Goal: Transaction & Acquisition: Purchase product/service

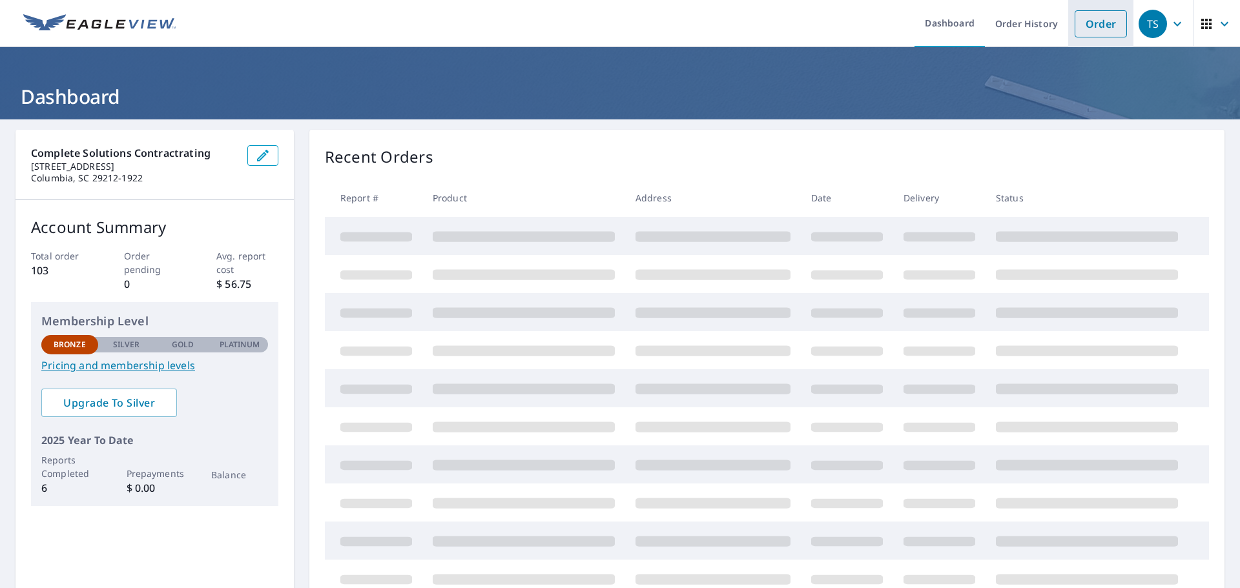
click at [1076, 30] on link "Order" at bounding box center [1100, 23] width 52 height 27
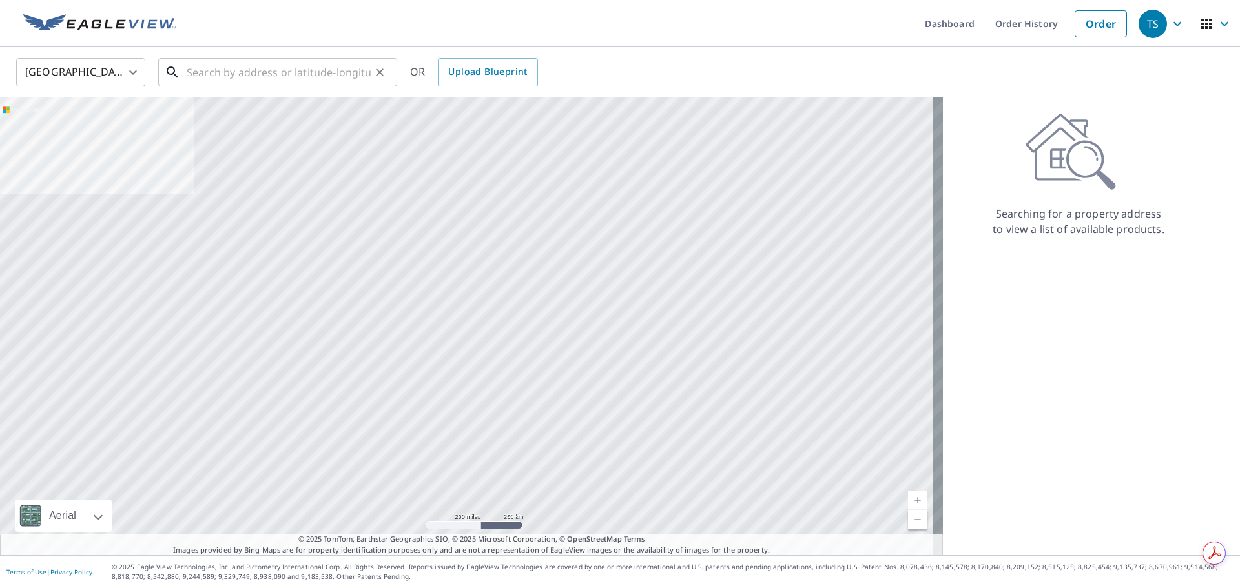
click at [296, 72] on input "text" at bounding box center [279, 72] width 184 height 36
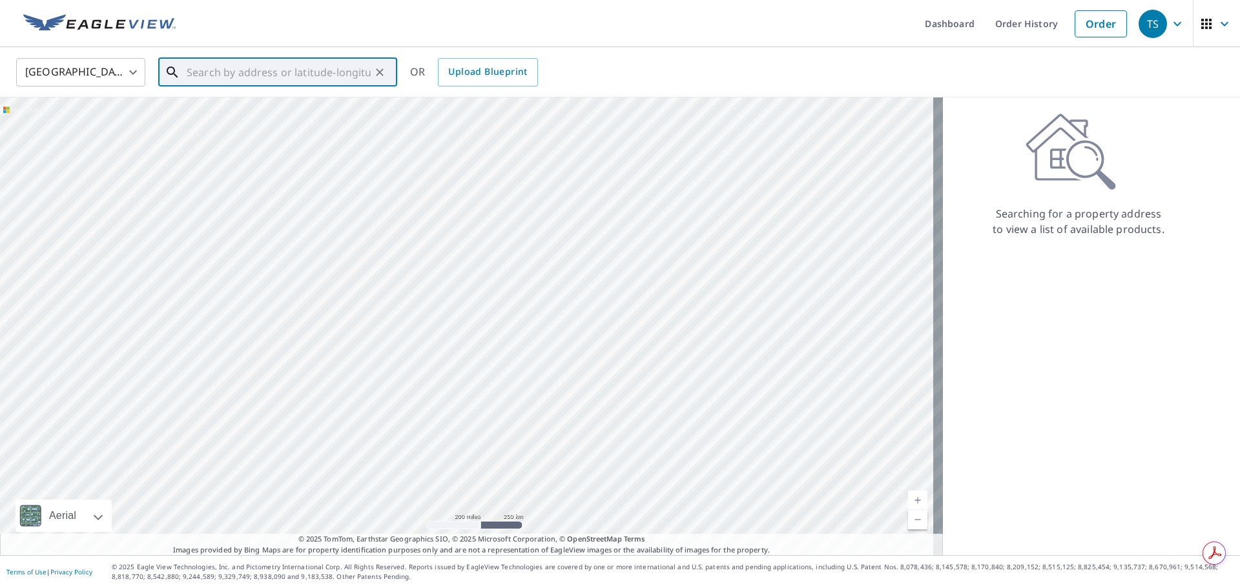
click at [193, 63] on input "text" at bounding box center [279, 72] width 184 height 36
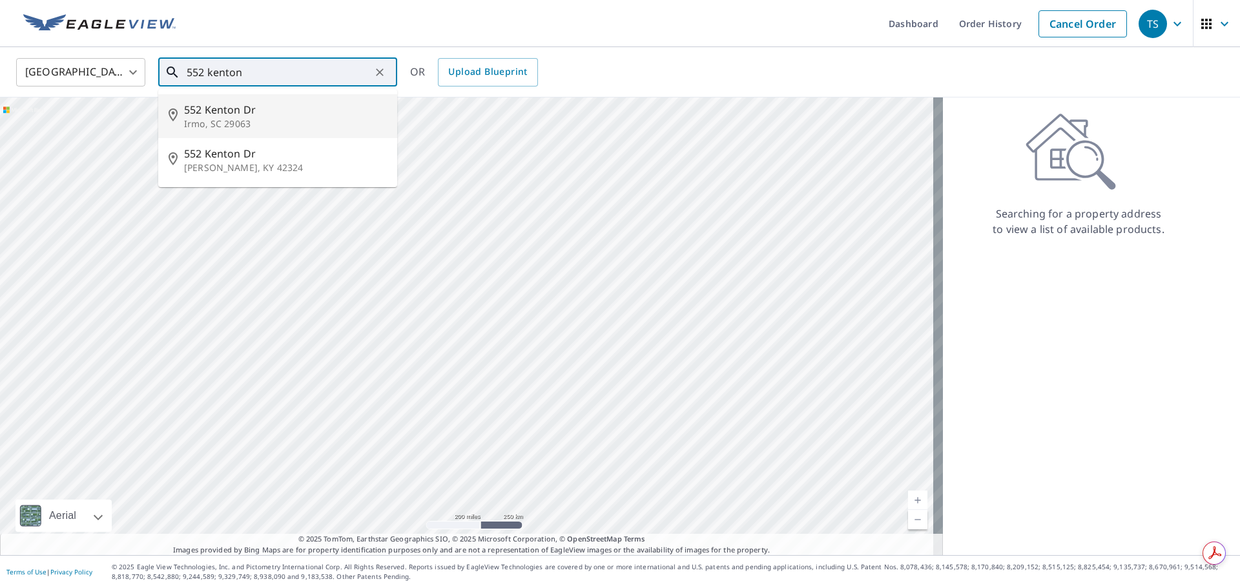
click at [227, 125] on p "Irmo, SC 29063" at bounding box center [285, 124] width 203 height 13
type input "552 Kenton Dr [PERSON_NAME], SC 29063"
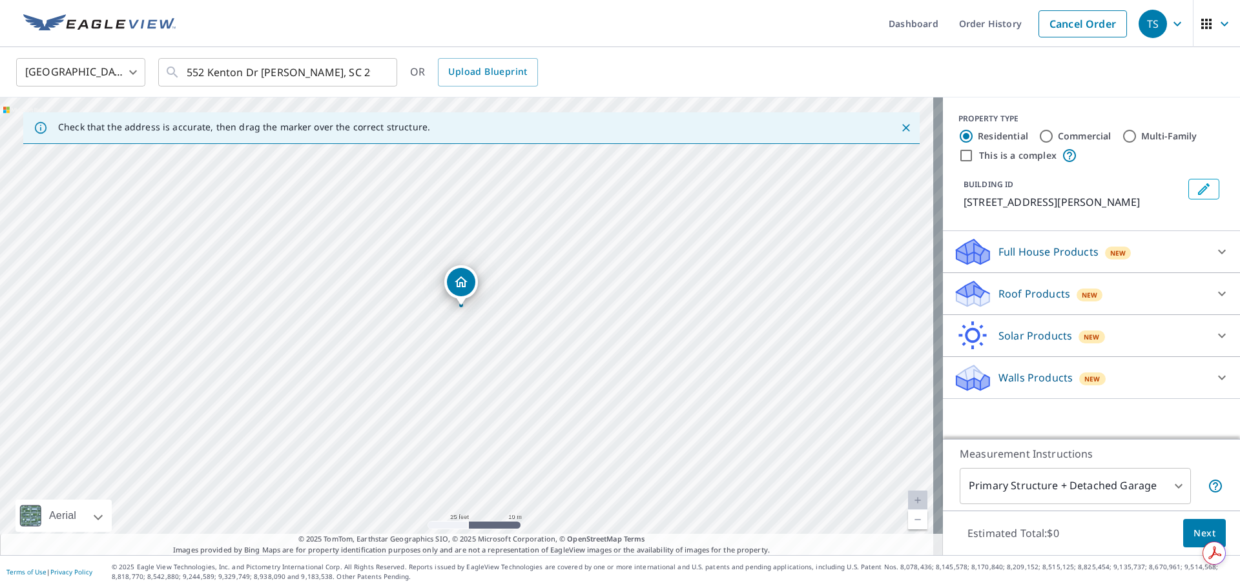
click at [1214, 292] on icon at bounding box center [1221, 293] width 15 height 15
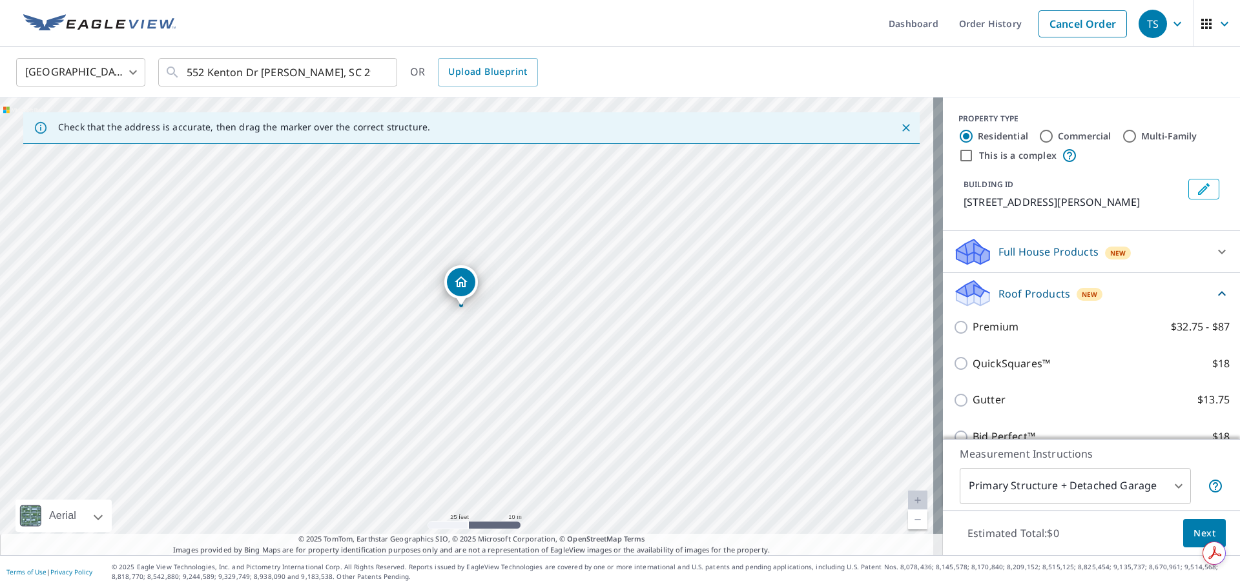
scroll to position [65, 0]
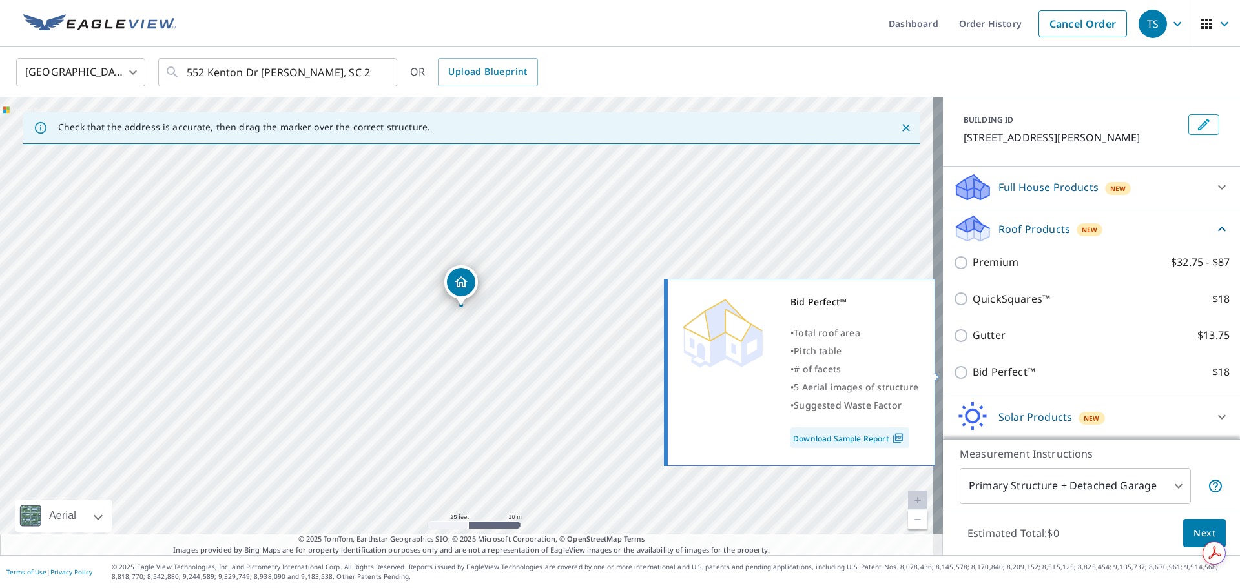
click at [957, 372] on input "Bid Perfect™ $18" at bounding box center [962, 372] width 19 height 15
checkbox input "true"
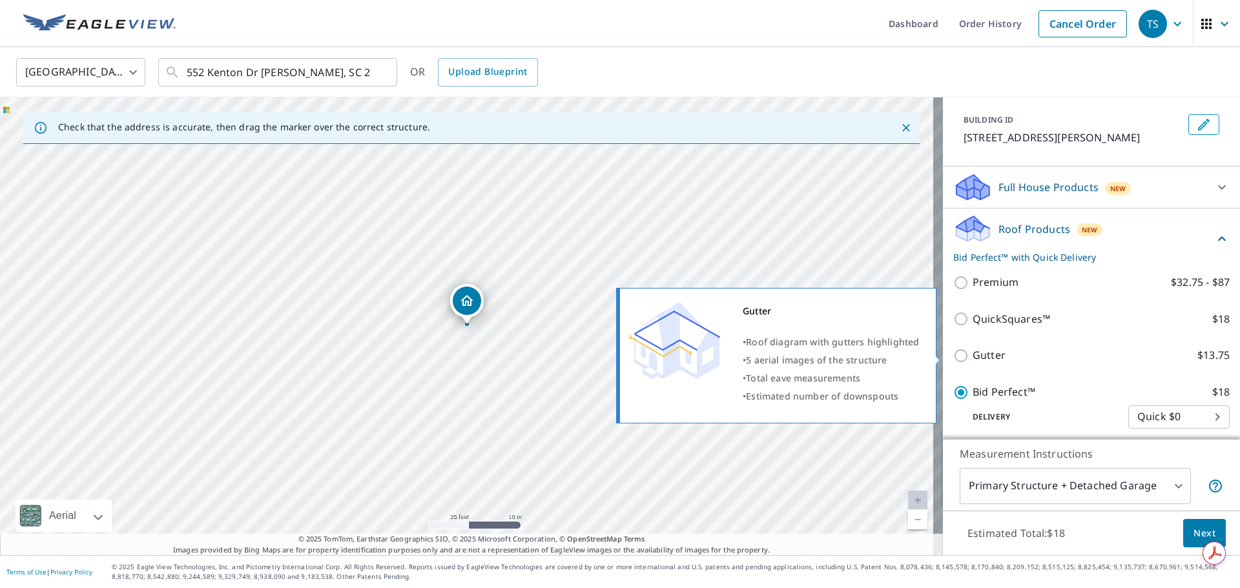
click at [956, 350] on input "Gutter $13.75" at bounding box center [962, 355] width 19 height 15
checkbox input "true"
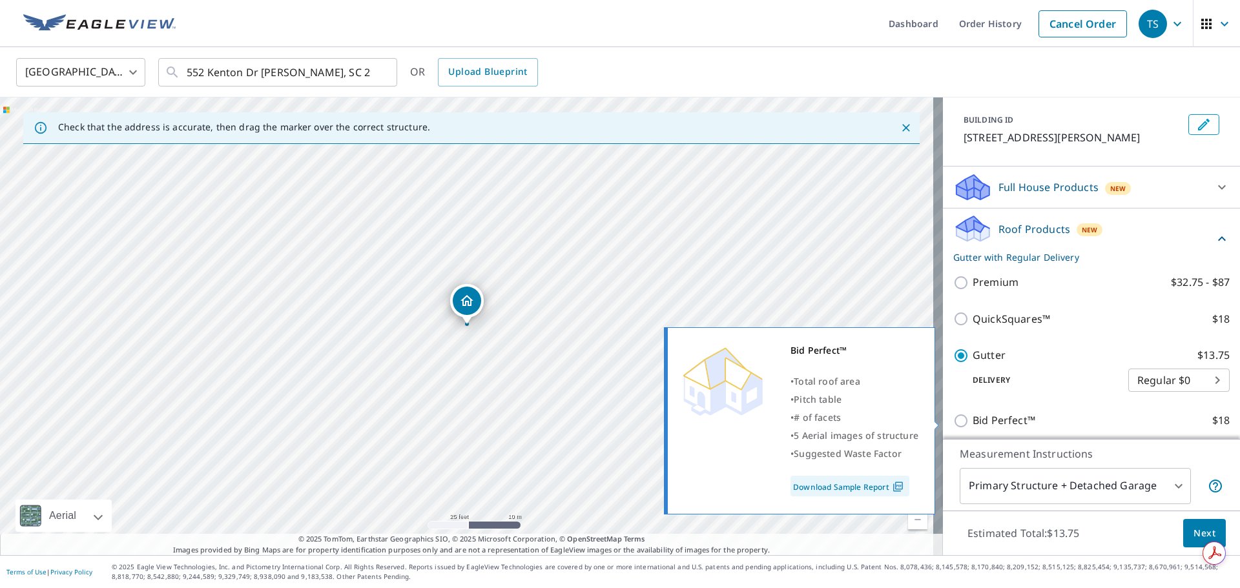
click at [953, 420] on input "Bid Perfect™ $18" at bounding box center [962, 420] width 19 height 15
checkbox input "true"
checkbox input "false"
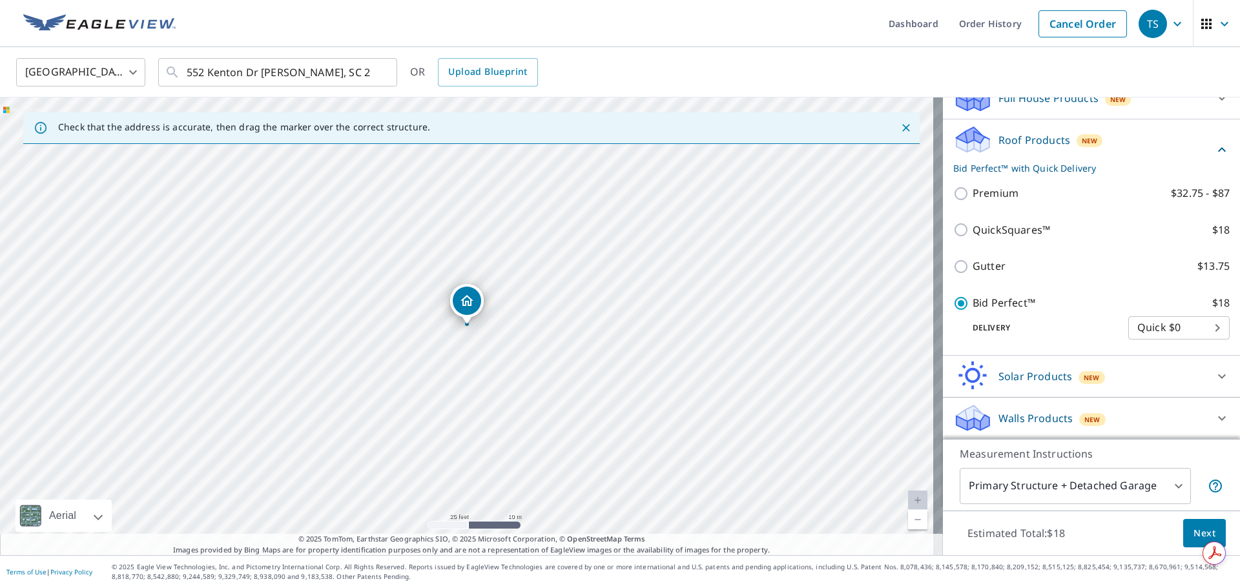
scroll to position [154, 0]
click at [1200, 330] on body "TS TS Dashboard Order History Cancel Order TS [GEOGRAPHIC_DATA] [GEOGRAPHIC_DAT…" at bounding box center [620, 294] width 1240 height 588
click at [954, 305] on div at bounding box center [620, 294] width 1240 height 588
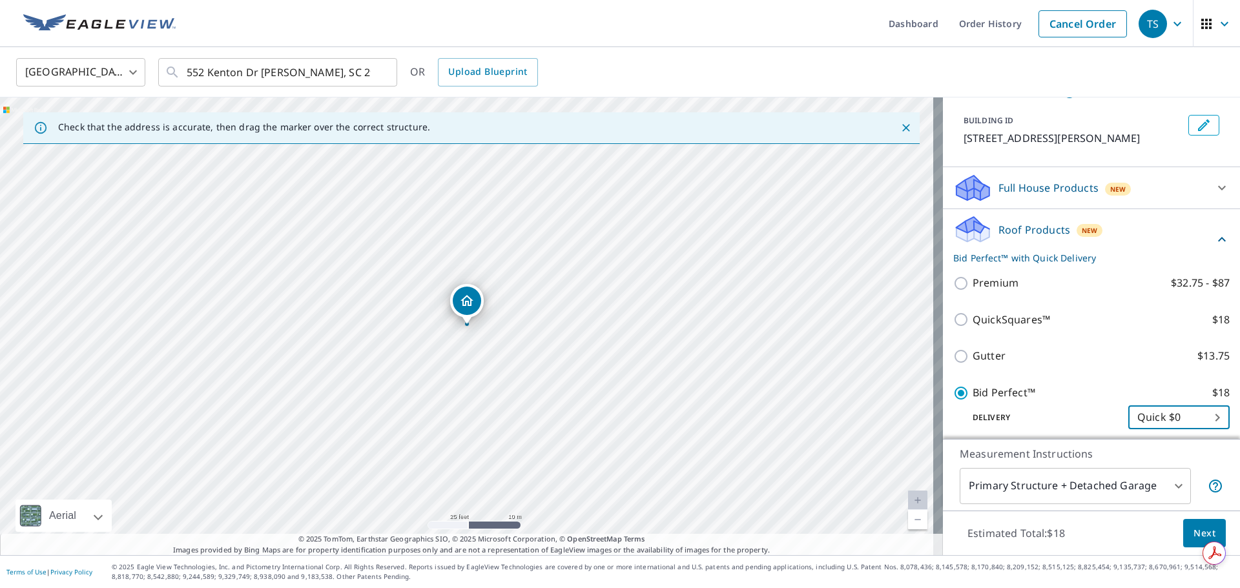
scroll to position [0, 0]
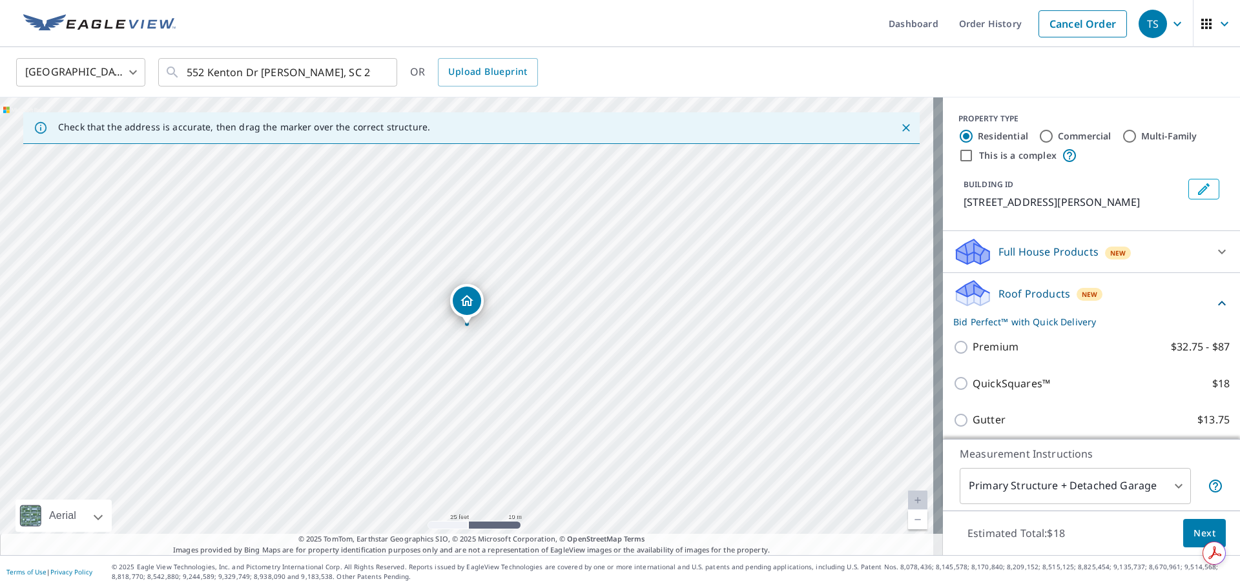
click at [1047, 254] on p "Full House Products" at bounding box center [1048, 251] width 100 height 15
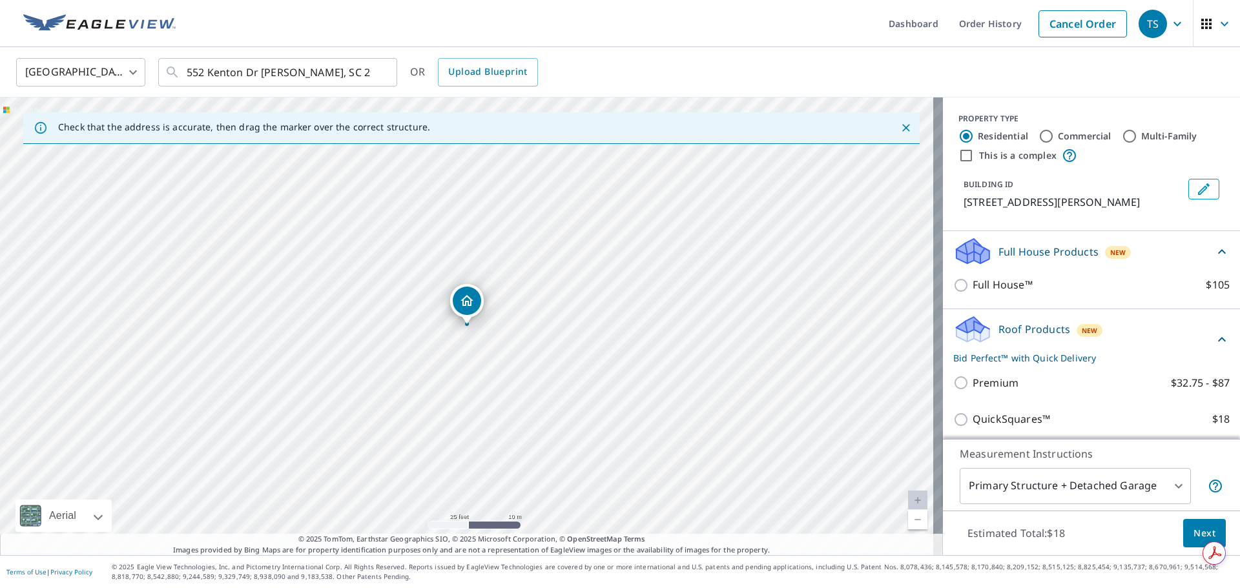
click at [1047, 254] on p "Full House Products" at bounding box center [1048, 251] width 100 height 15
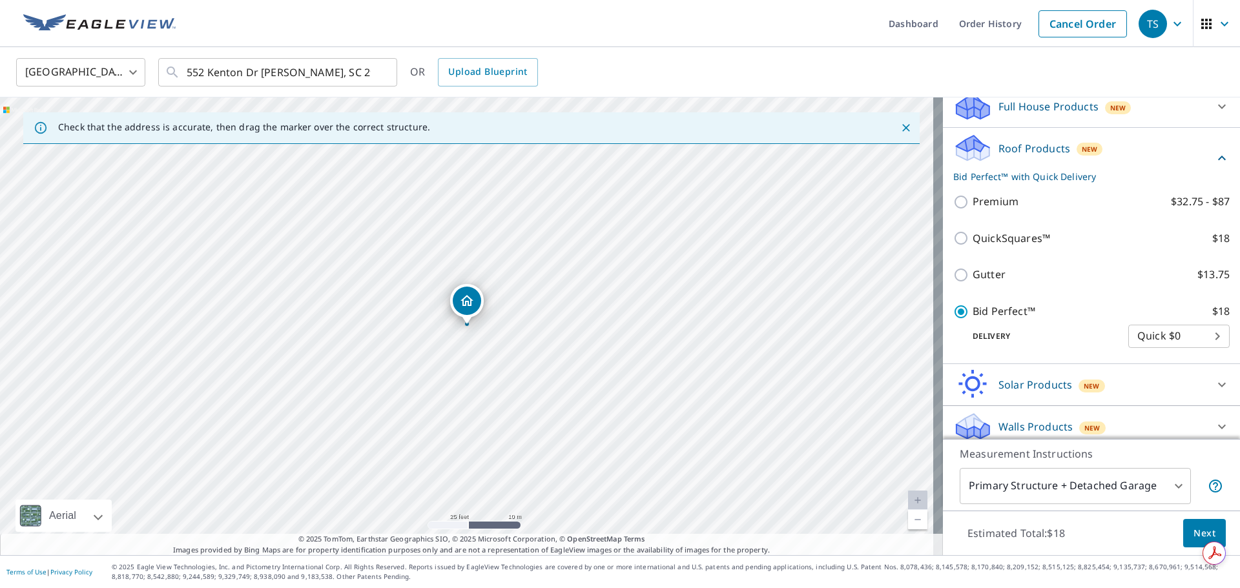
scroll to position [154, 0]
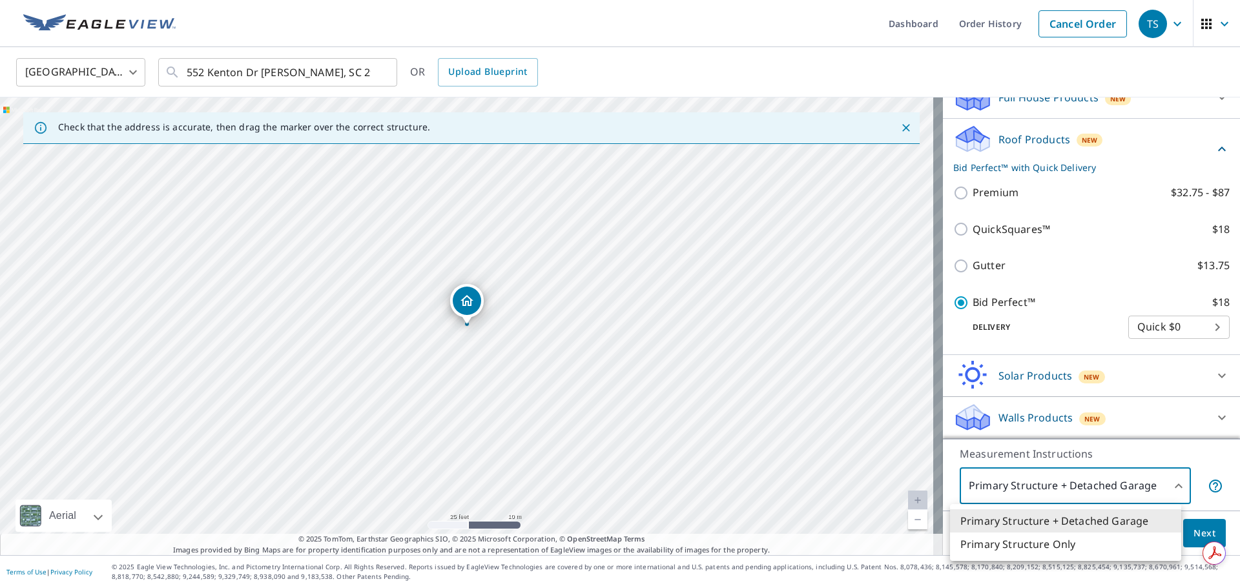
click at [1156, 486] on body "TS TS Dashboard Order History Cancel Order TS [GEOGRAPHIC_DATA] [GEOGRAPHIC_DAT…" at bounding box center [620, 294] width 1240 height 588
click at [1063, 549] on li "Primary Structure Only" at bounding box center [1065, 544] width 231 height 23
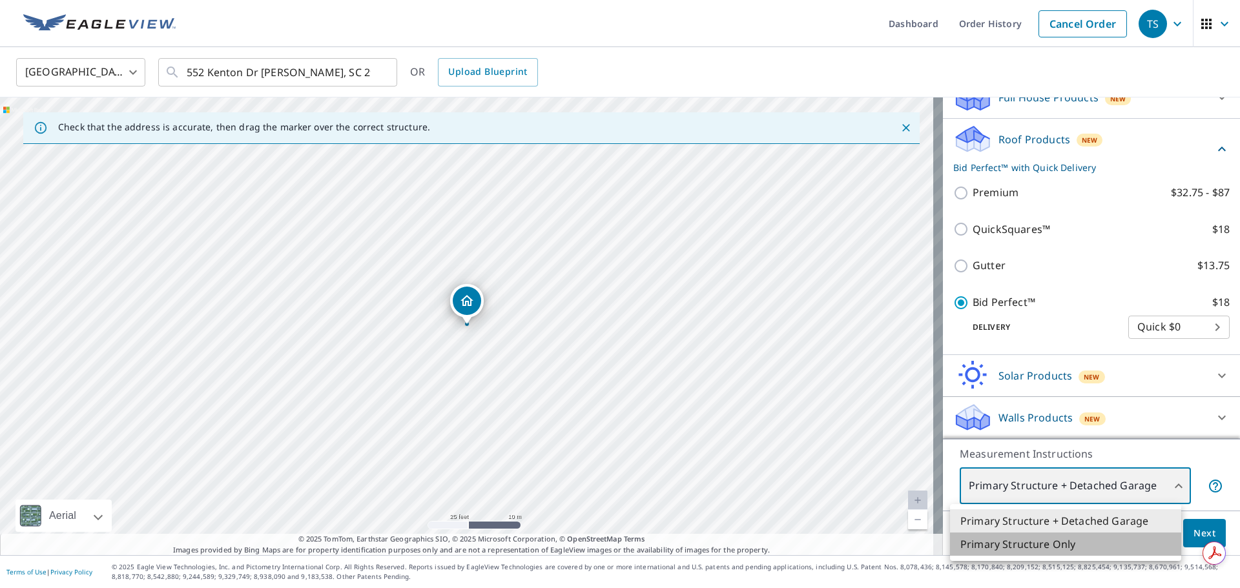
type input "2"
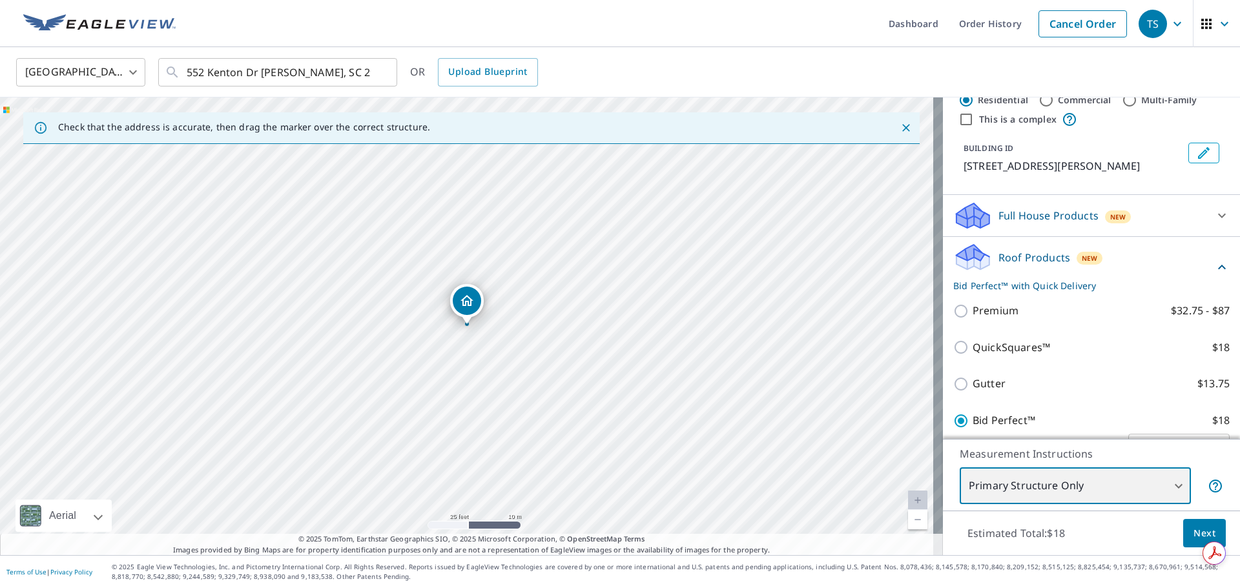
scroll to position [25, 0]
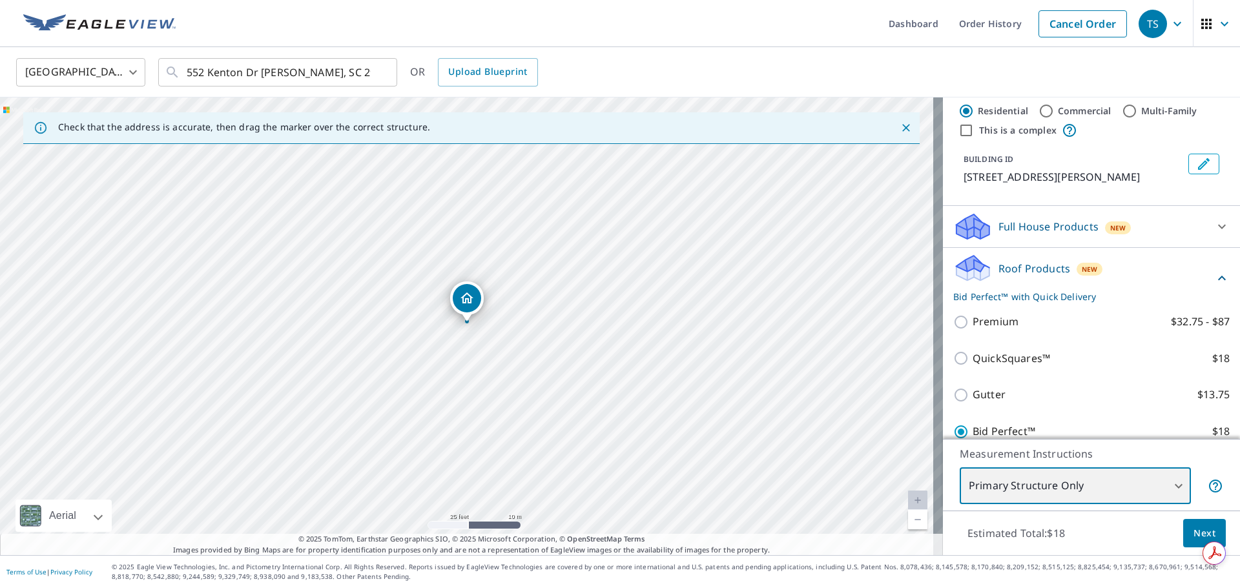
click at [511, 311] on div "552 Kenton Dr [PERSON_NAME], SC 29063" at bounding box center [471, 326] width 943 height 458
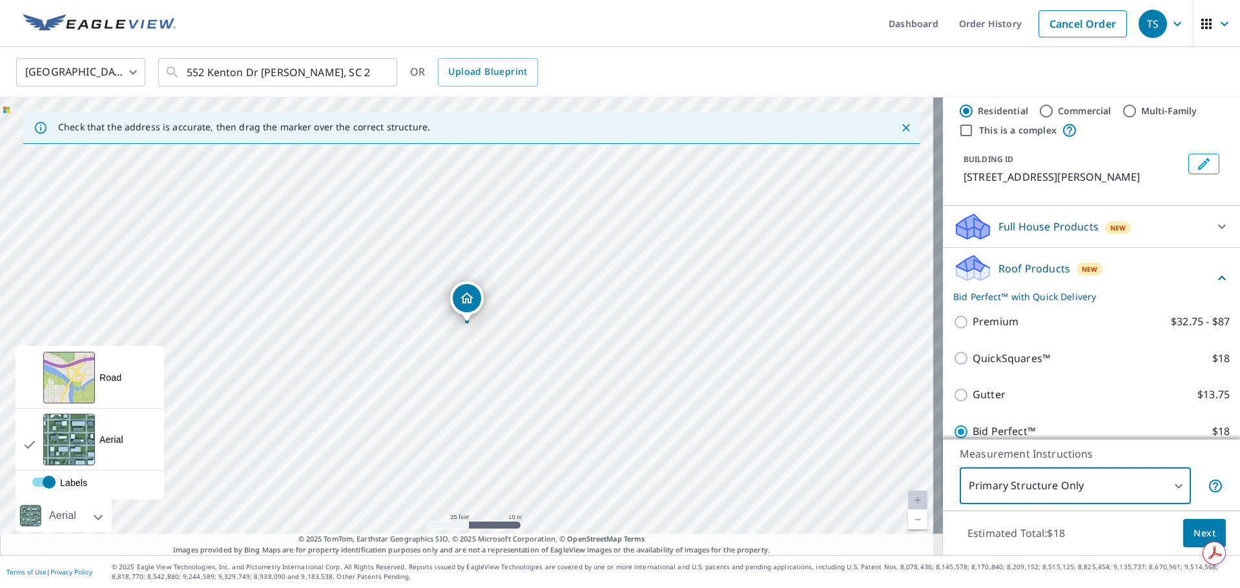
click at [103, 516] on div "Aerial" at bounding box center [63, 516] width 96 height 32
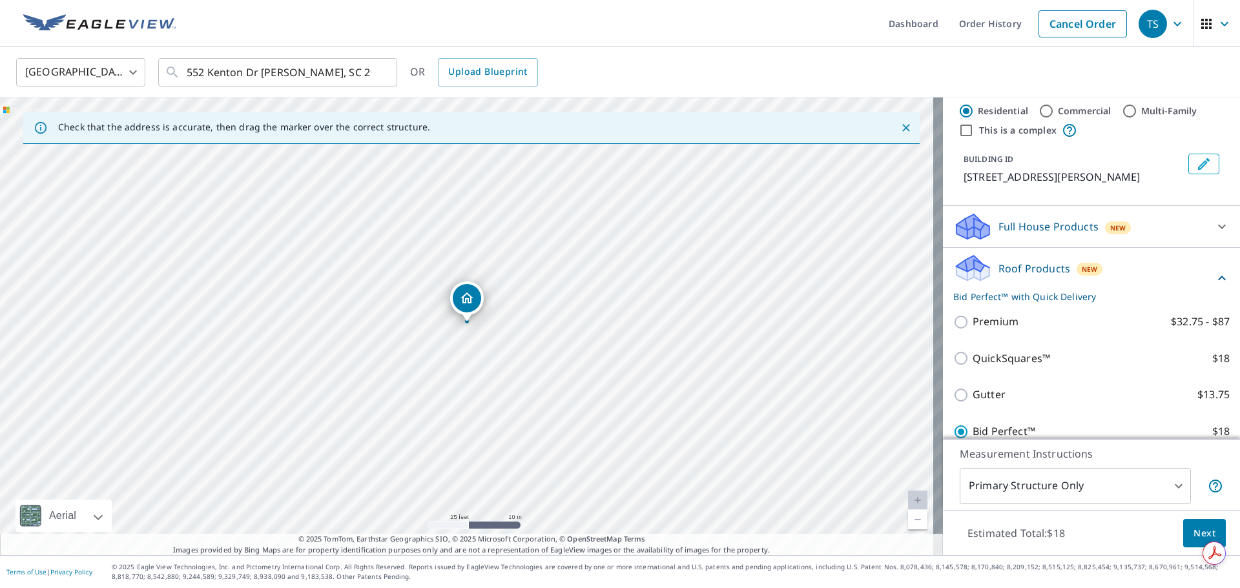
click at [88, 516] on div at bounding box center [84, 516] width 8 height 32
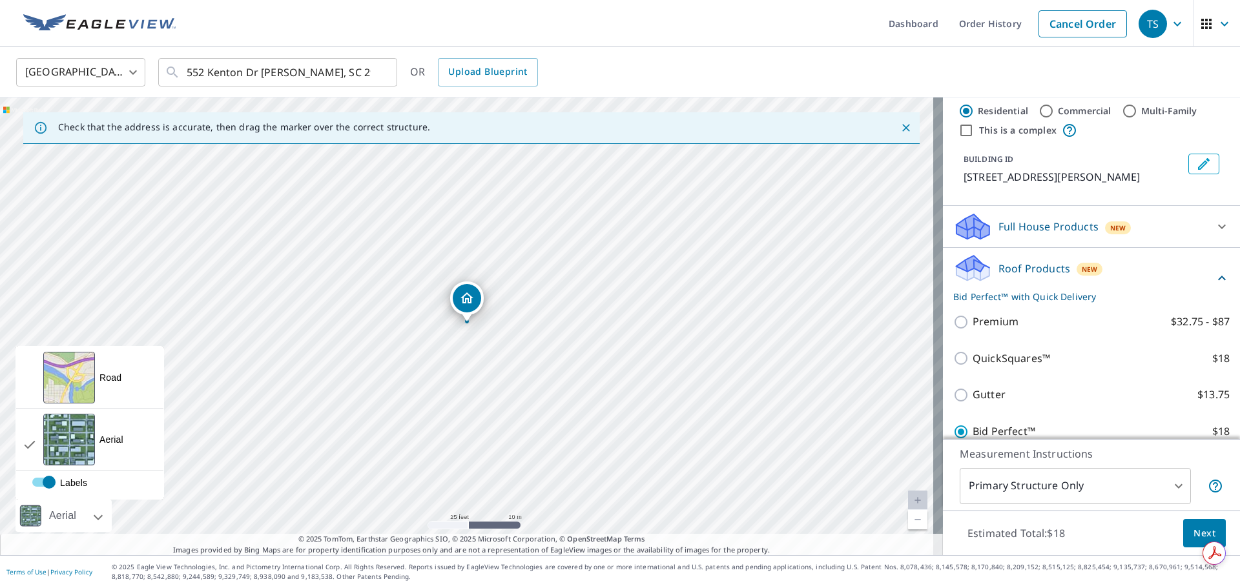
click at [88, 516] on div at bounding box center [84, 516] width 8 height 32
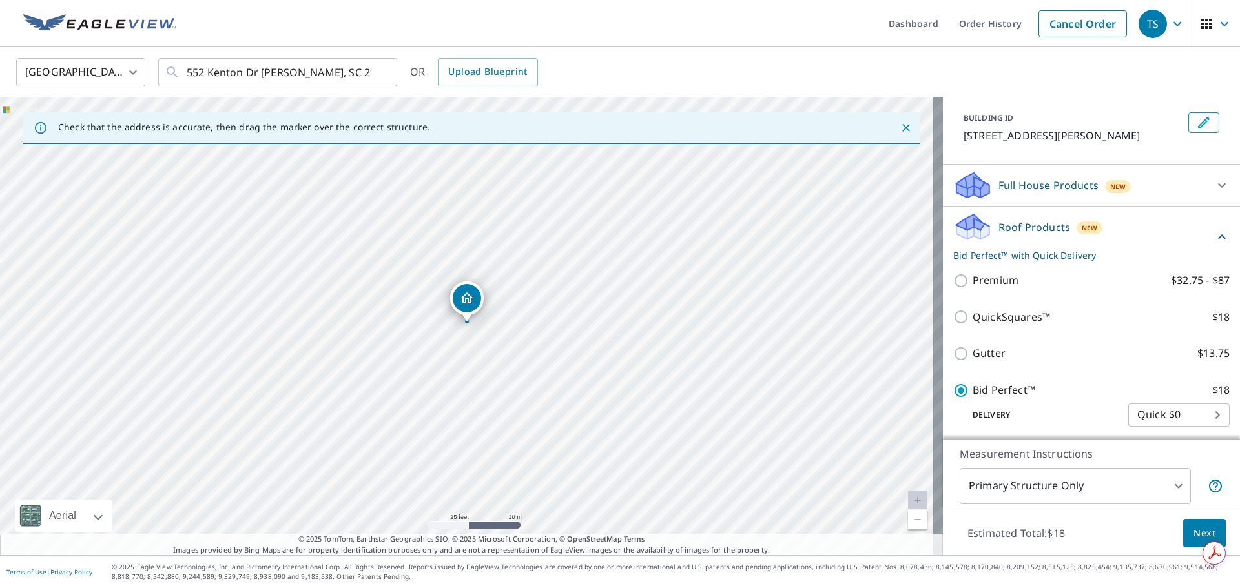
scroll to position [90, 0]
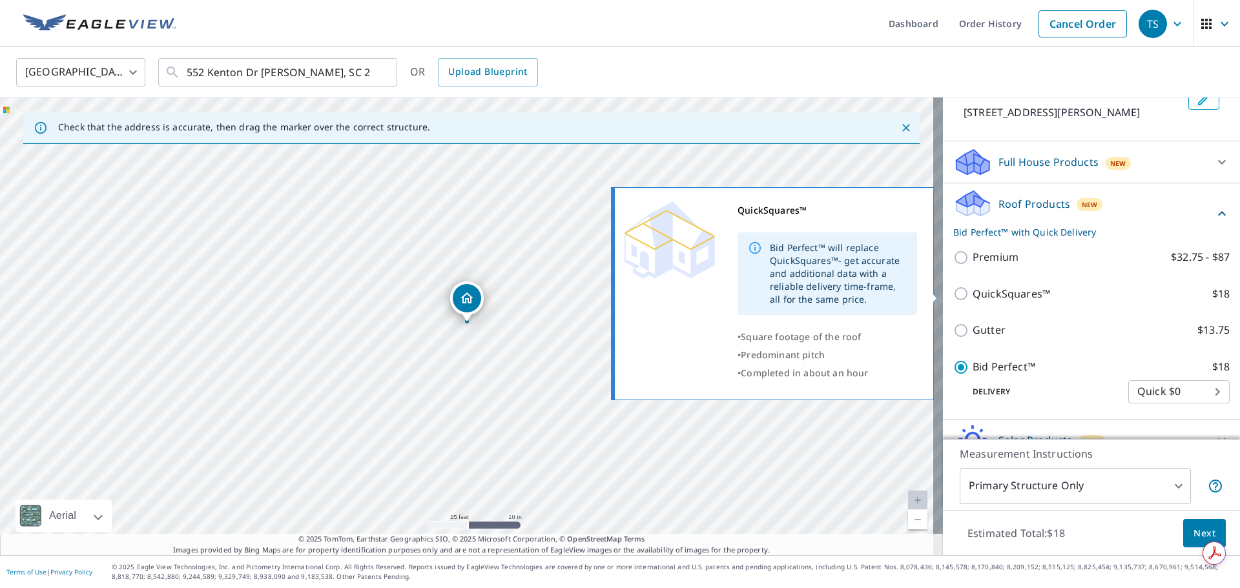
click at [953, 289] on input "QuickSquares™ $18" at bounding box center [962, 293] width 19 height 15
checkbox input "true"
type input "1"
checkbox input "false"
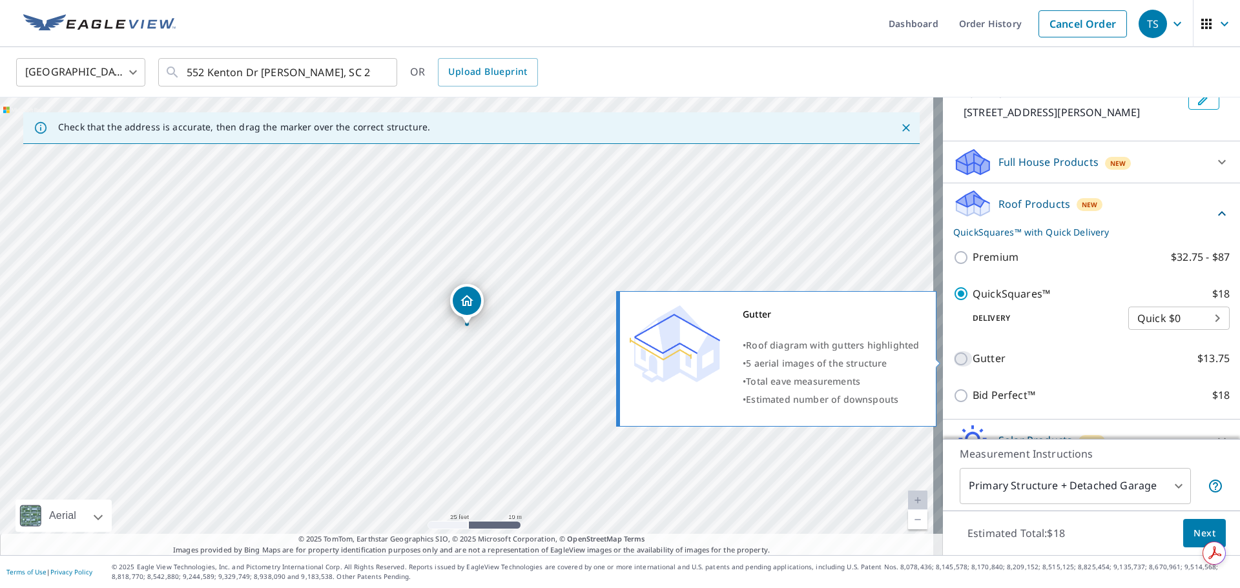
click at [953, 359] on input "Gutter $13.75" at bounding box center [962, 358] width 19 height 15
checkbox input "true"
checkbox input "false"
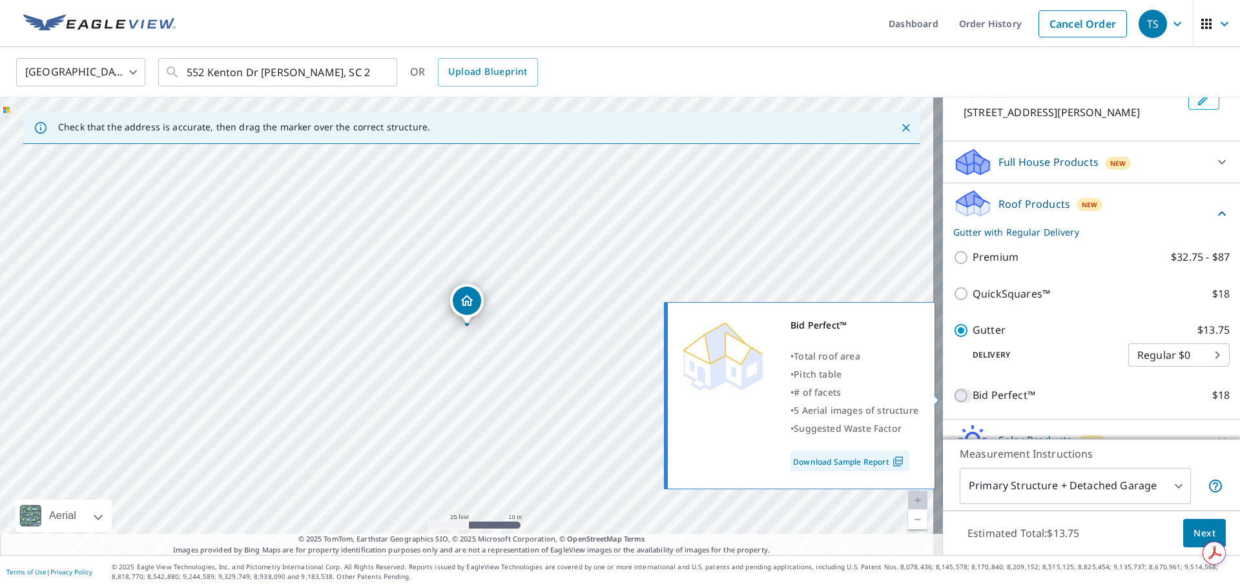
click at [953, 396] on input "Bid Perfect™ $18" at bounding box center [962, 395] width 19 height 15
checkbox input "true"
checkbox input "false"
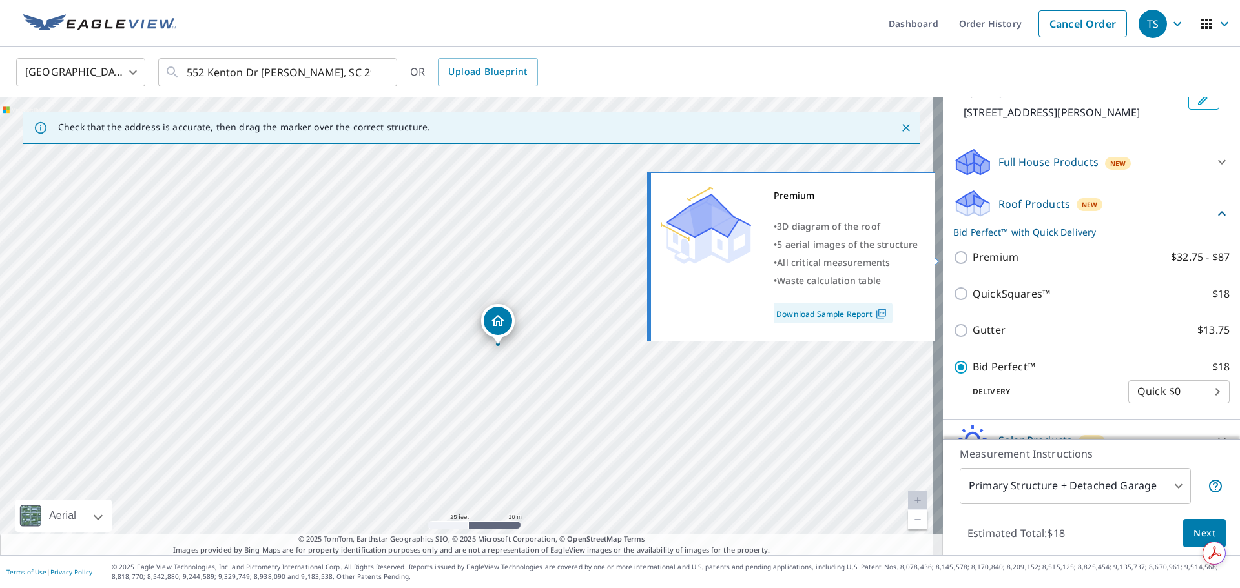
click at [953, 261] on input "Premium $32.75 - $87" at bounding box center [962, 257] width 19 height 15
checkbox input "true"
checkbox input "false"
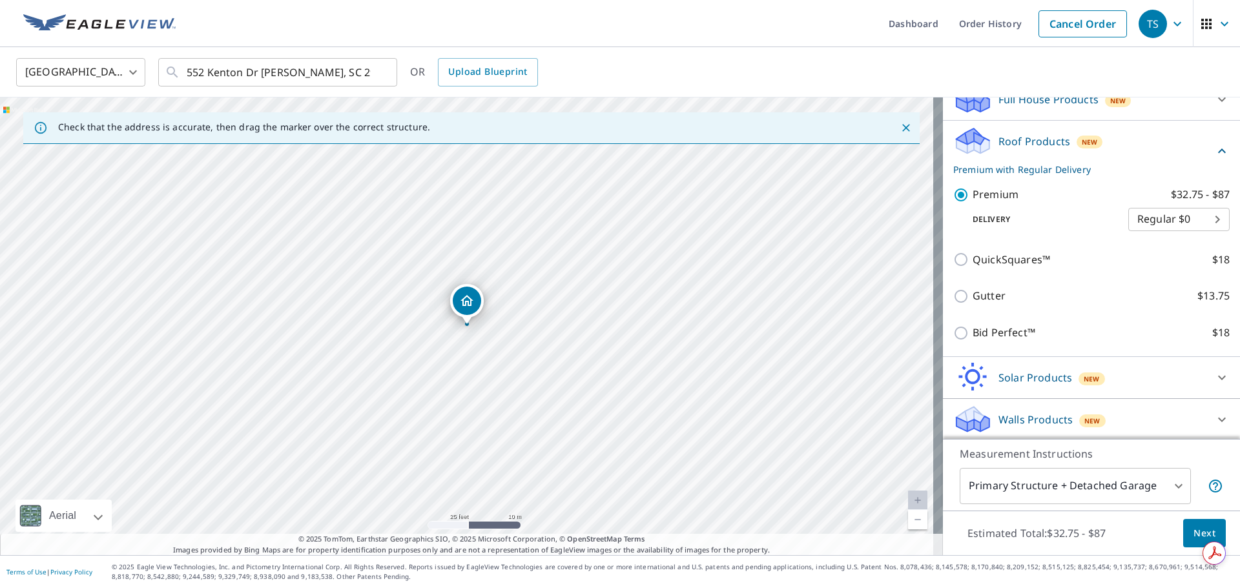
scroll to position [154, 0]
click at [1110, 484] on body "TS TS Dashboard Order History Cancel Order TS [GEOGRAPHIC_DATA] [GEOGRAPHIC_DAT…" at bounding box center [620, 294] width 1240 height 588
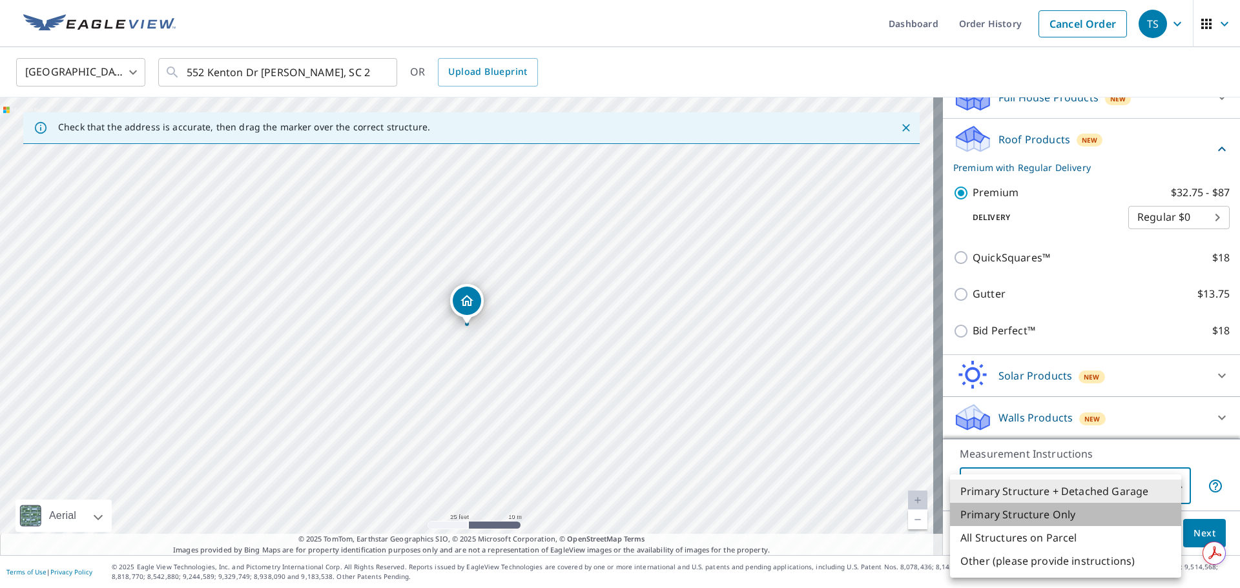
click at [1047, 520] on li "Primary Structure Only" at bounding box center [1065, 514] width 231 height 23
type input "2"
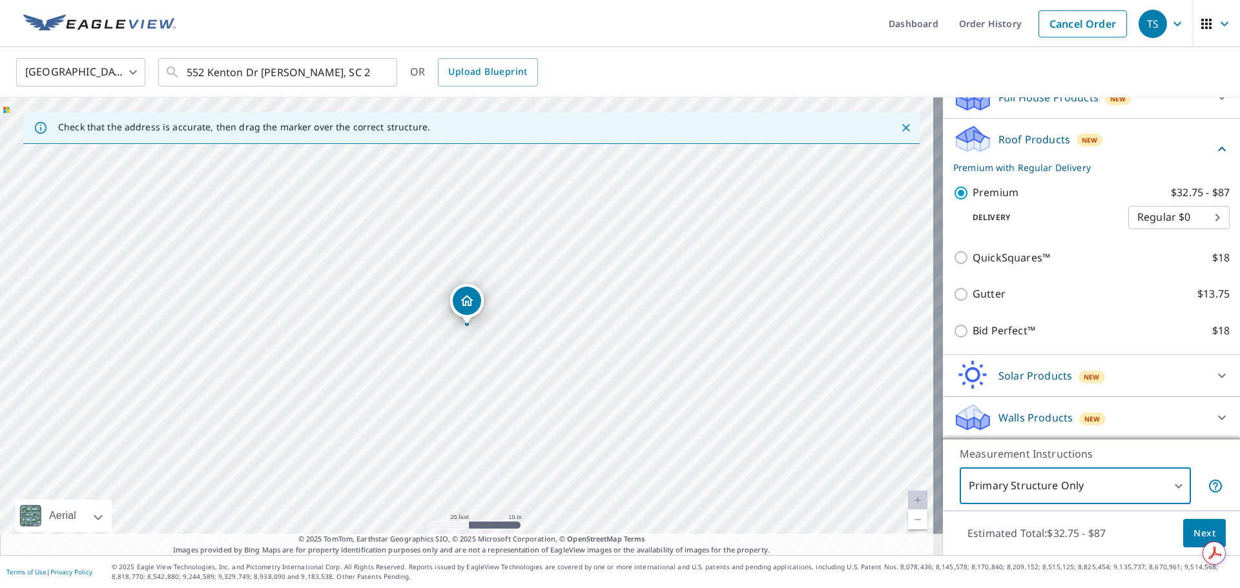
click at [1193, 532] on span "Next" at bounding box center [1204, 534] width 22 height 16
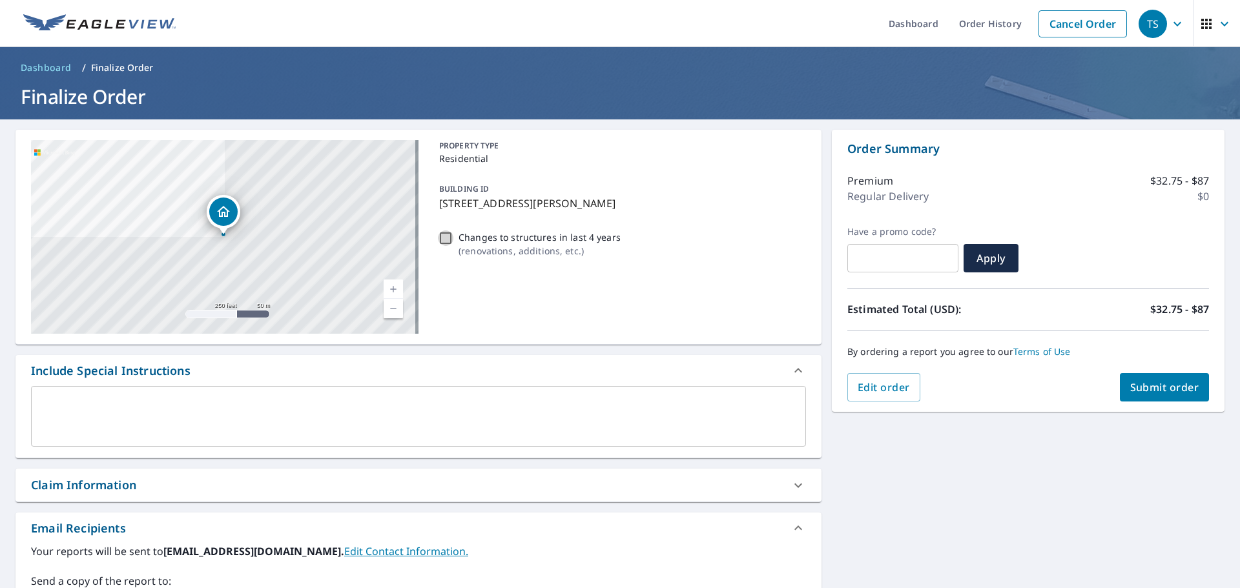
click at [438, 238] on input "Changes to structures in last 4 years ( renovations, additions, etc. )" at bounding box center [445, 237] width 15 height 15
checkbox input "true"
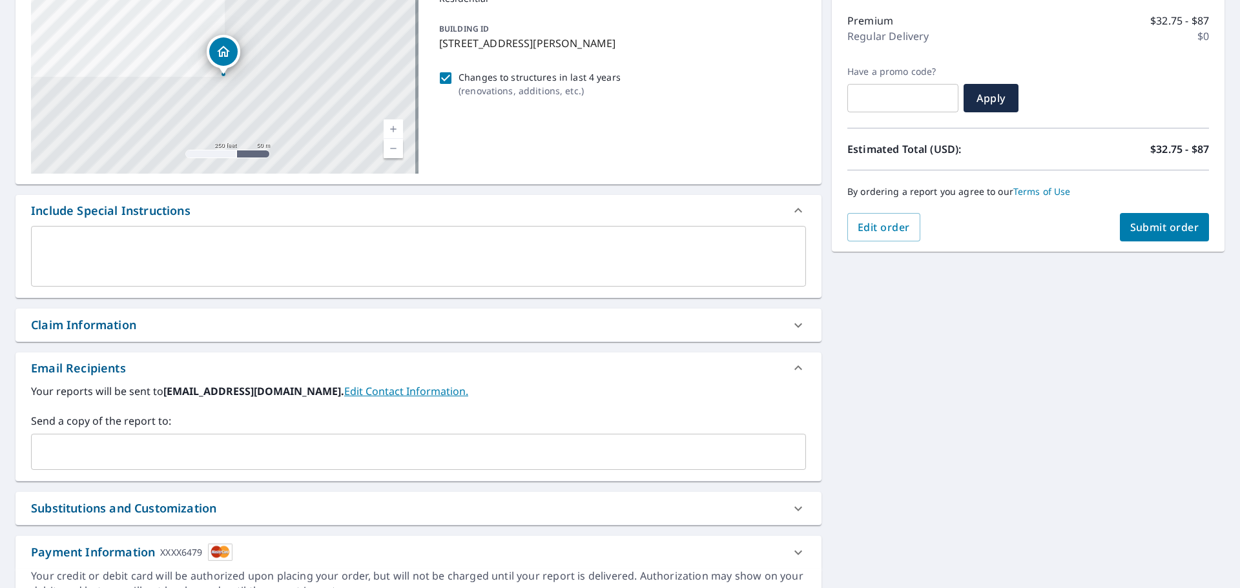
scroll to position [225, 0]
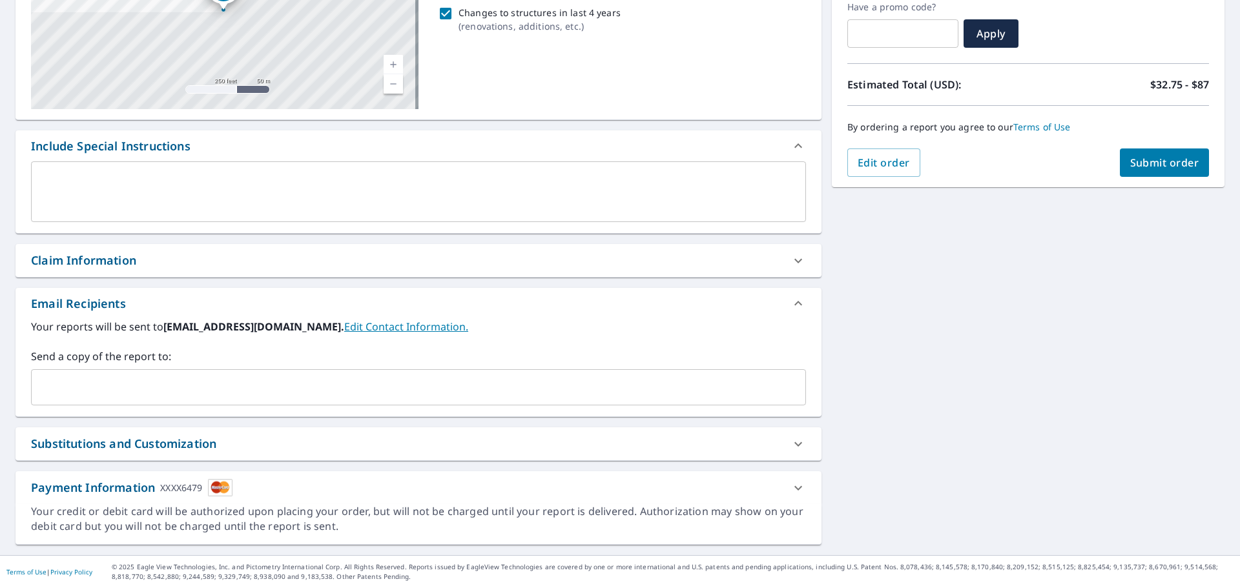
click at [101, 397] on input "text" at bounding box center [409, 387] width 744 height 25
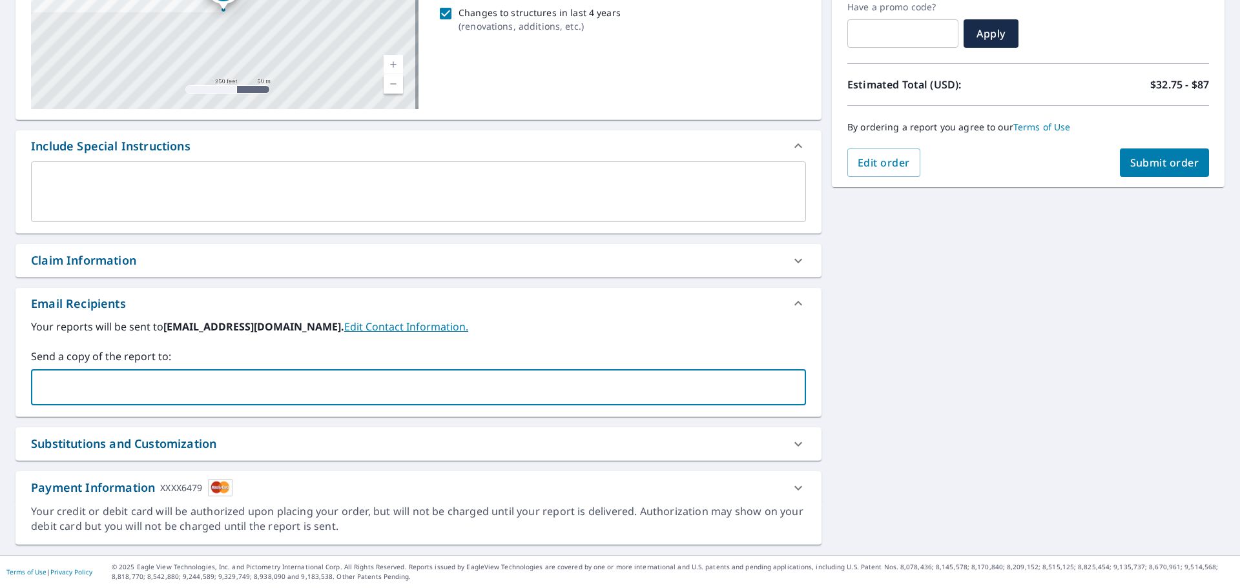
type input "[EMAIL_ADDRESS][DOMAIN_NAME]"
click at [152, 443] on div "Substitutions and Customization" at bounding box center [123, 443] width 185 height 17
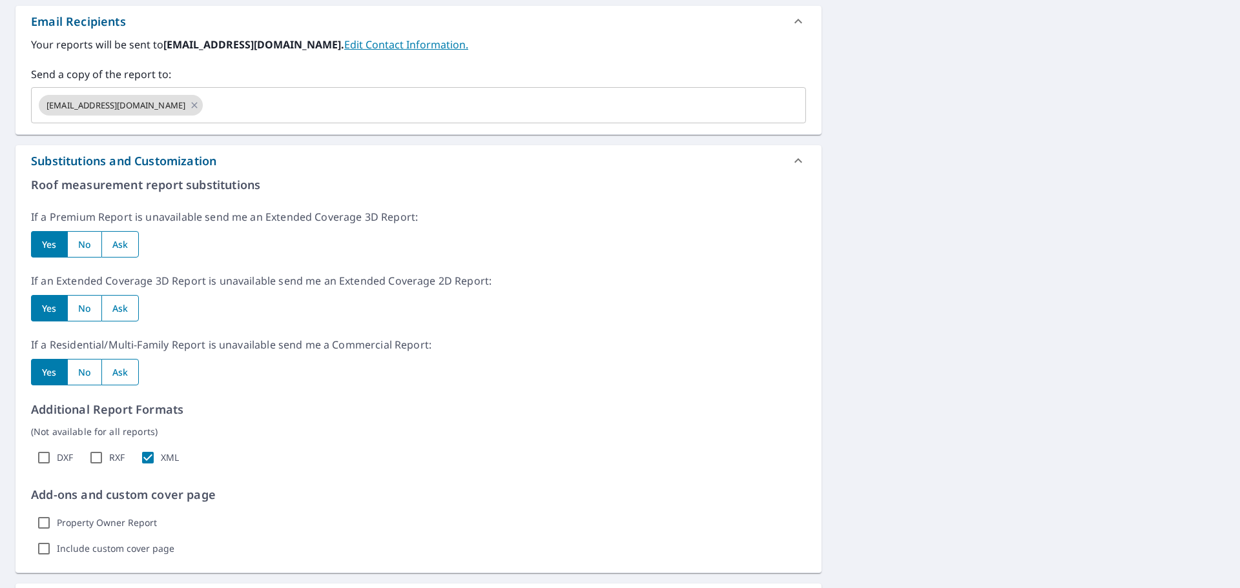
scroll to position [612, 0]
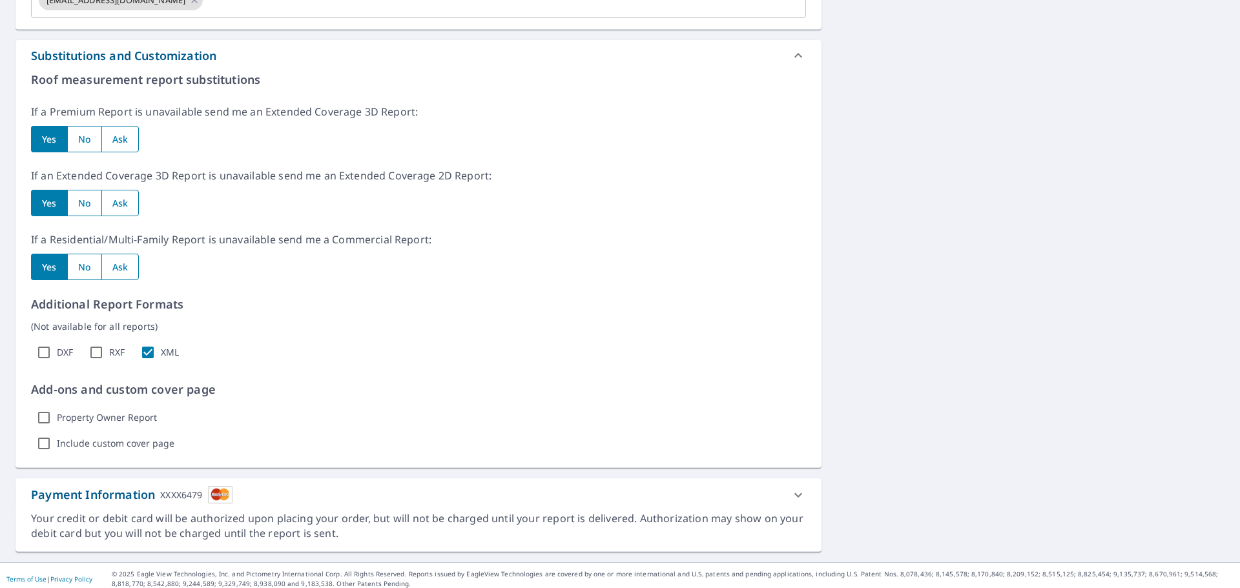
click at [87, 145] on input "radio" at bounding box center [84, 139] width 34 height 26
radio input "true"
click at [78, 207] on input "radio" at bounding box center [84, 203] width 34 height 26
radio input "true"
click at [90, 274] on input "radio" at bounding box center [84, 267] width 34 height 26
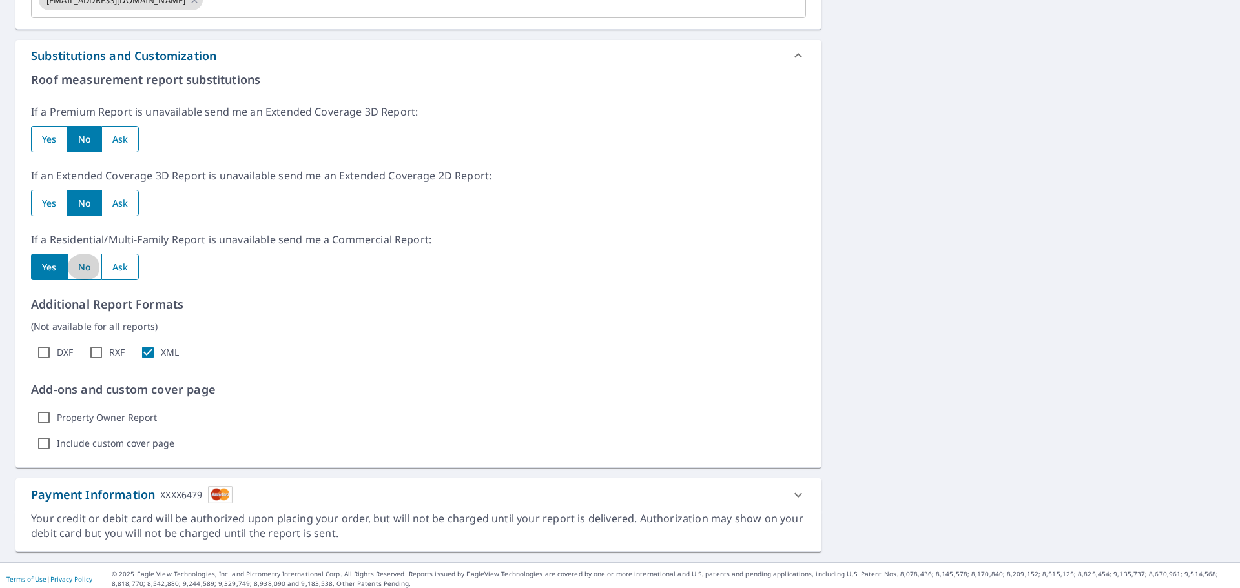
radio input "true"
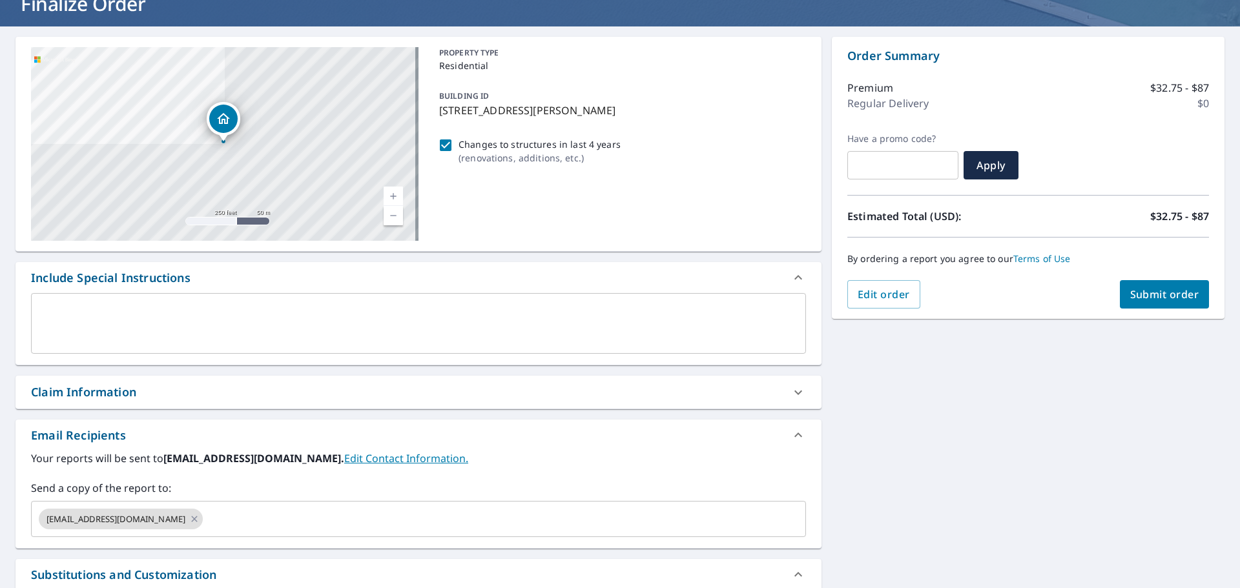
scroll to position [0, 0]
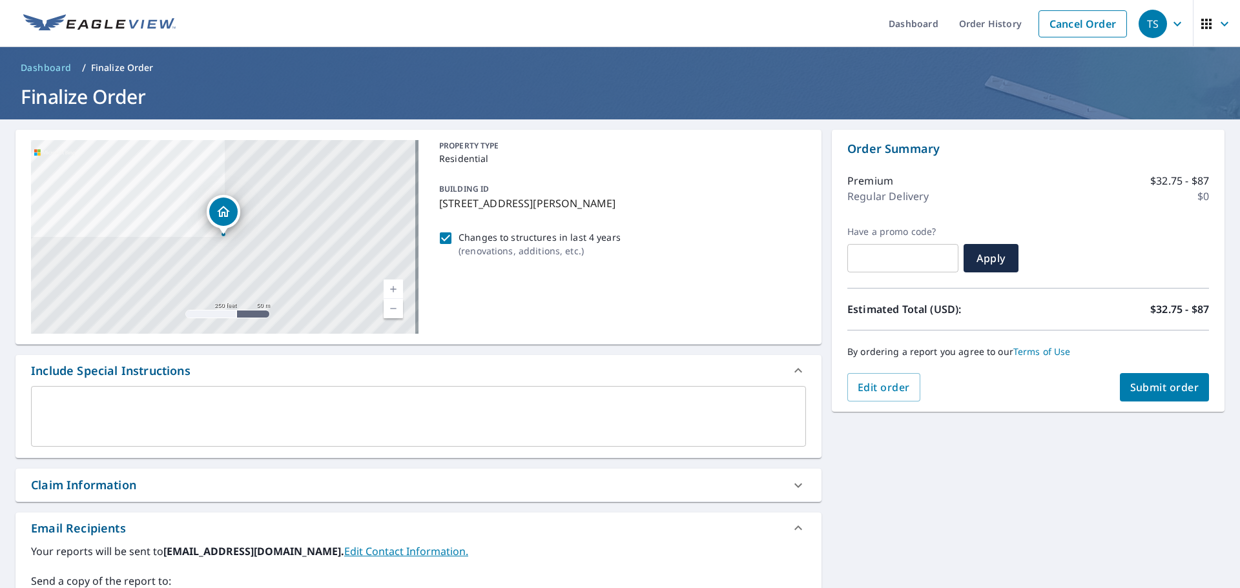
click at [137, 414] on textarea at bounding box center [418, 416] width 757 height 37
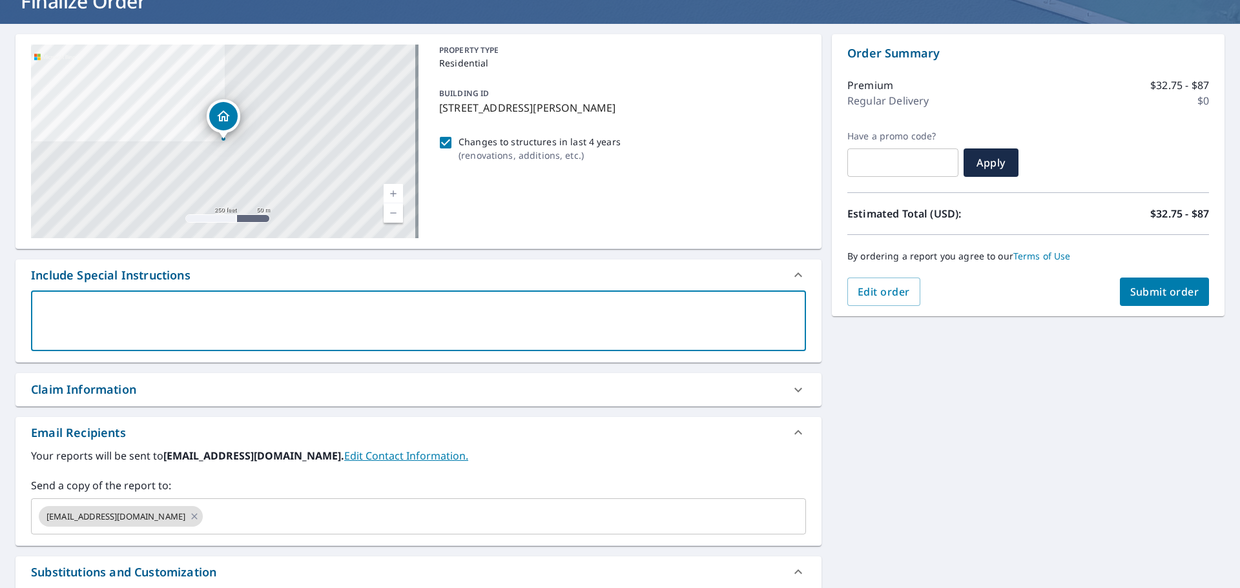
scroll to position [65, 0]
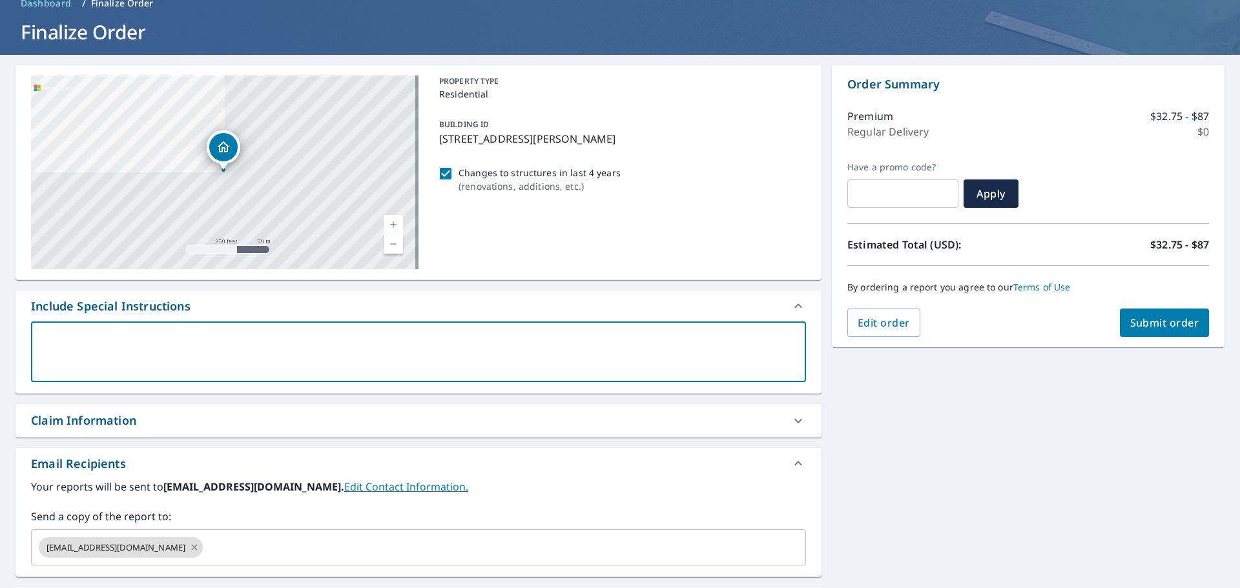
click at [926, 192] on input "text" at bounding box center [902, 194] width 111 height 36
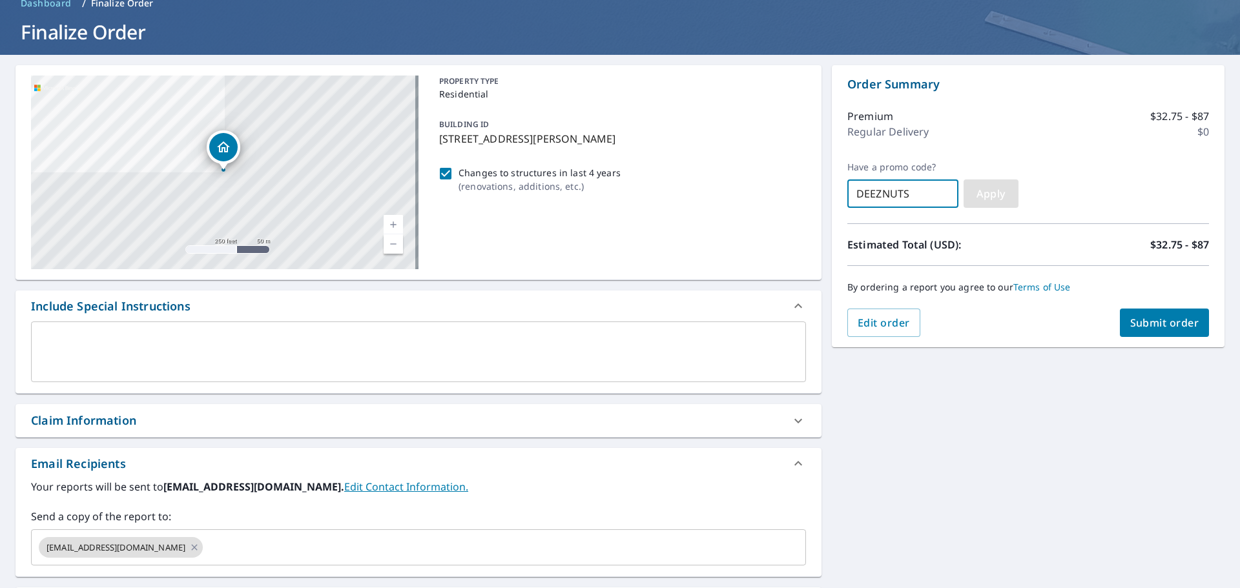
click at [985, 196] on span "Apply" at bounding box center [991, 194] width 34 height 14
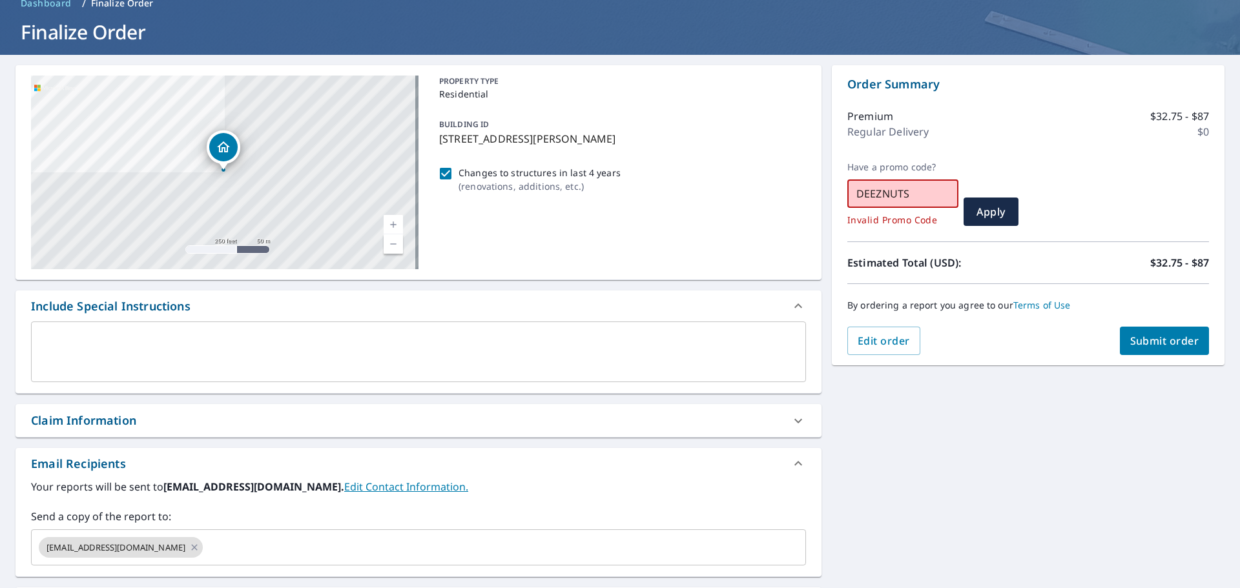
click at [935, 199] on input "DEEZNUTS" at bounding box center [902, 194] width 111 height 36
type input "D"
click at [1059, 313] on div "By ordering a report you agree to our Terms of Use" at bounding box center [1028, 305] width 362 height 43
click at [1147, 340] on span "Submit order" at bounding box center [1164, 341] width 69 height 14
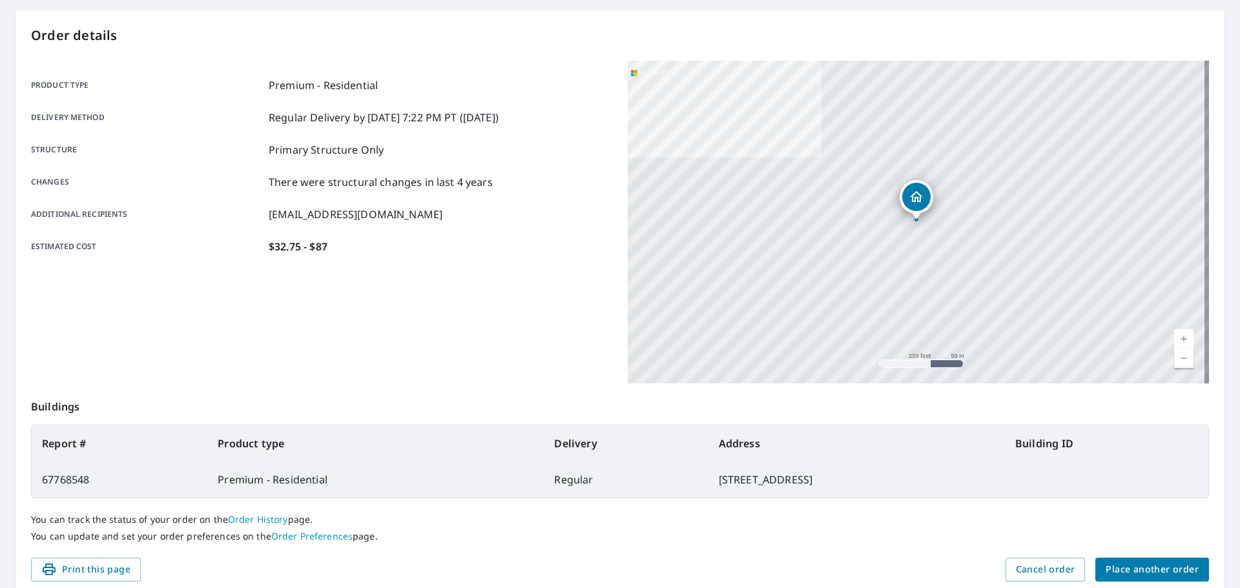
scroll to position [172, 0]
